Goal: Transaction & Acquisition: Book appointment/travel/reservation

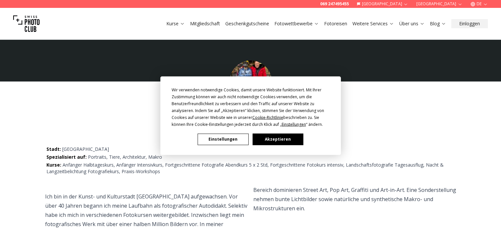
click at [226, 140] on button "Einstellungen" at bounding box center [223, 140] width 51 height 12
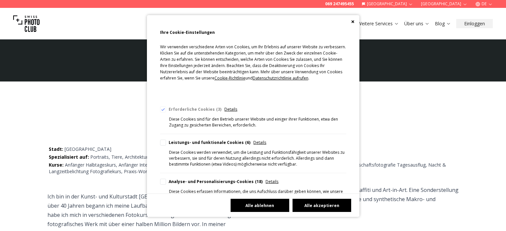
click at [263, 208] on button "Alle ablehnen" at bounding box center [259, 205] width 59 height 13
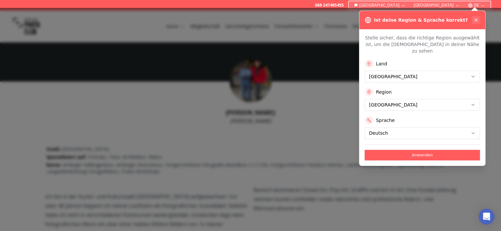
click at [475, 19] on icon at bounding box center [475, 19] width 5 height 5
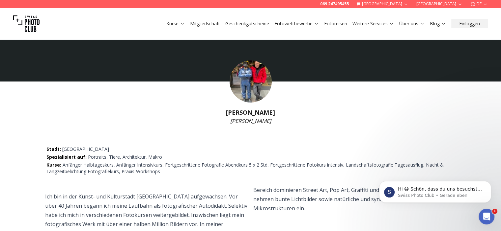
click at [334, 22] on link "Fotoreisen" at bounding box center [335, 23] width 23 height 7
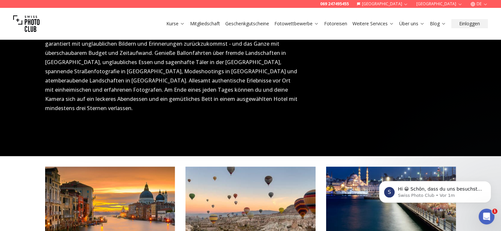
scroll to position [560, 0]
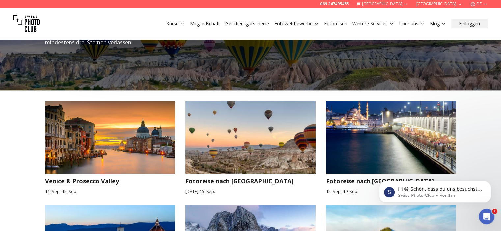
click at [133, 122] on img at bounding box center [110, 137] width 130 height 73
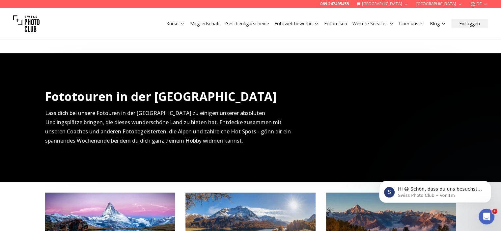
scroll to position [296, 0]
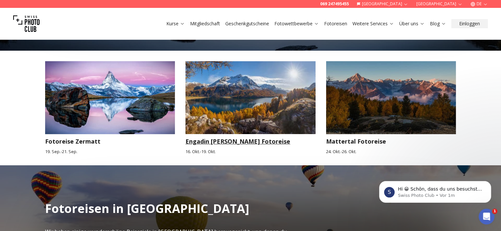
click at [250, 97] on img at bounding box center [250, 97] width 130 height 73
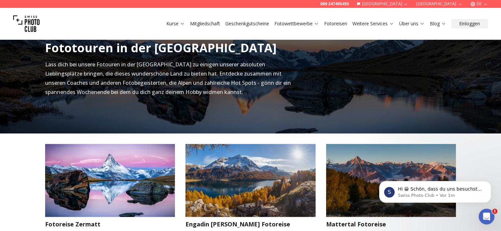
scroll to position [230, 0]
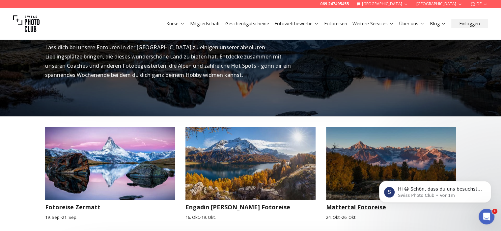
click at [362, 171] on img at bounding box center [391, 163] width 130 height 73
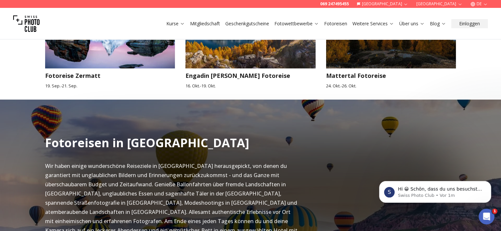
scroll to position [494, 0]
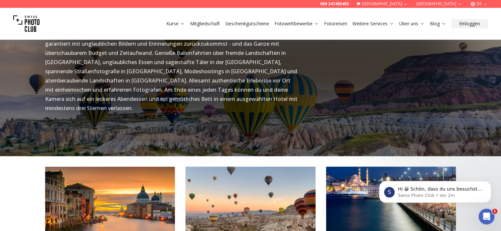
click at [93, 201] on img at bounding box center [110, 203] width 130 height 73
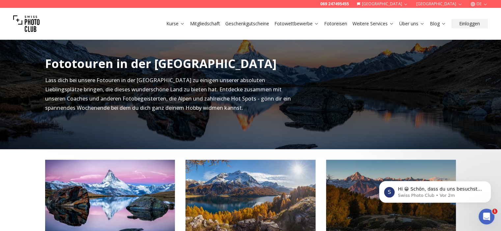
scroll to position [296, 0]
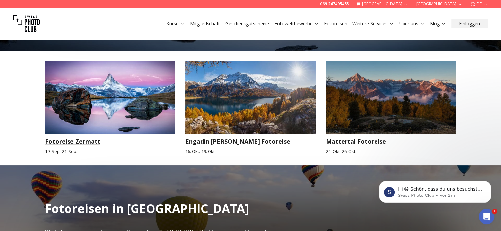
click at [118, 111] on img at bounding box center [110, 97] width 130 height 73
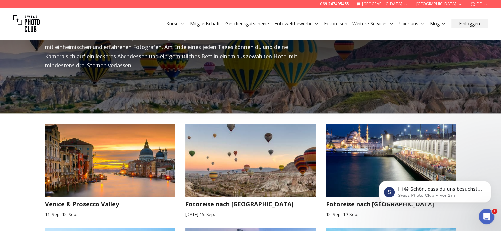
scroll to position [560, 0]
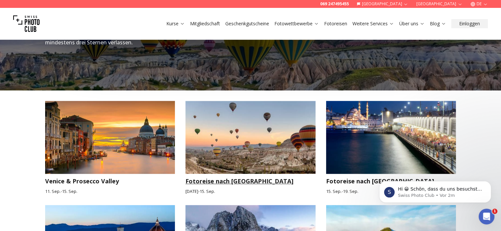
click at [229, 136] on img at bounding box center [250, 137] width 130 height 73
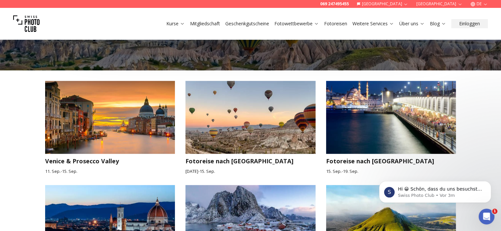
scroll to position [593, 0]
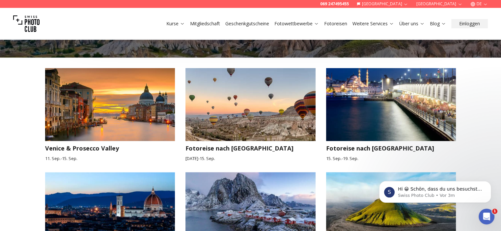
click at [101, 200] on img at bounding box center [110, 208] width 130 height 73
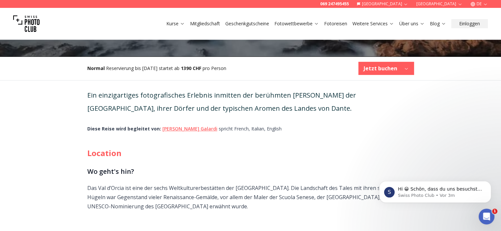
scroll to position [165, 0]
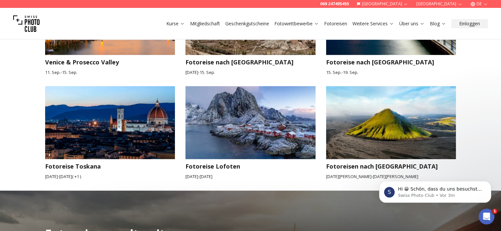
scroll to position [691, 0]
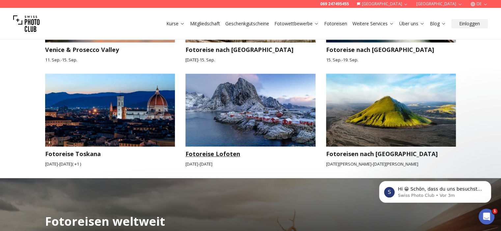
click at [251, 99] on img at bounding box center [250, 110] width 130 height 73
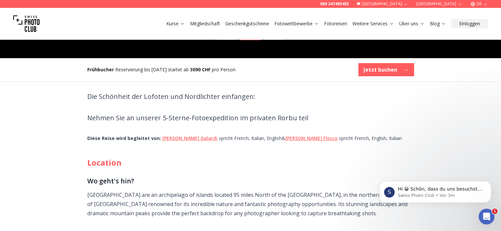
scroll to position [132, 0]
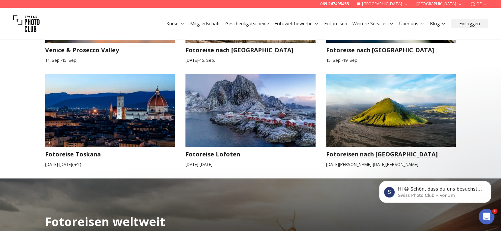
scroll to position [691, 0]
click at [420, 105] on img at bounding box center [391, 110] width 130 height 73
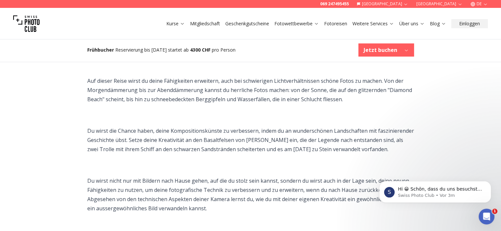
scroll to position [593, 0]
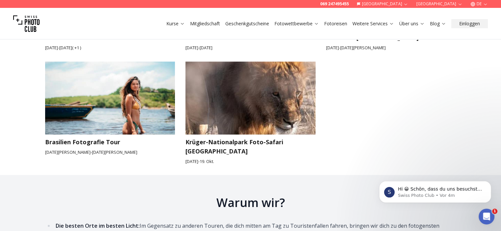
scroll to position [1119, 0]
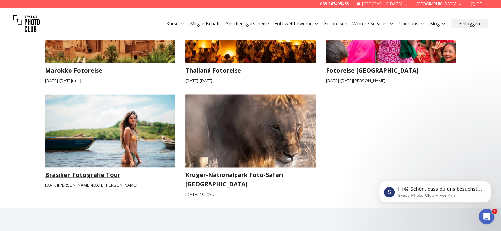
click at [126, 120] on img at bounding box center [110, 130] width 130 height 73
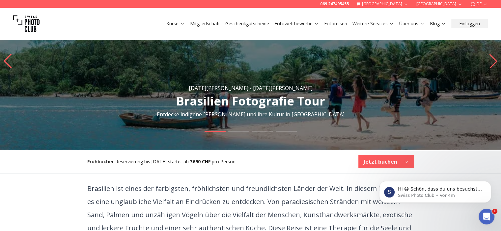
scroll to position [165, 0]
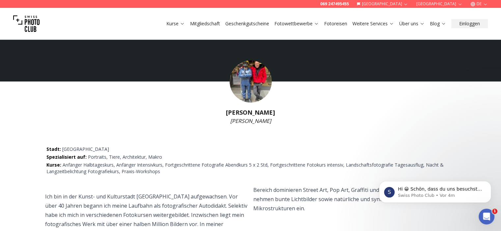
click at [251, 82] on img at bounding box center [250, 82] width 42 height 42
